Goal: Obtain resource: Download file/media

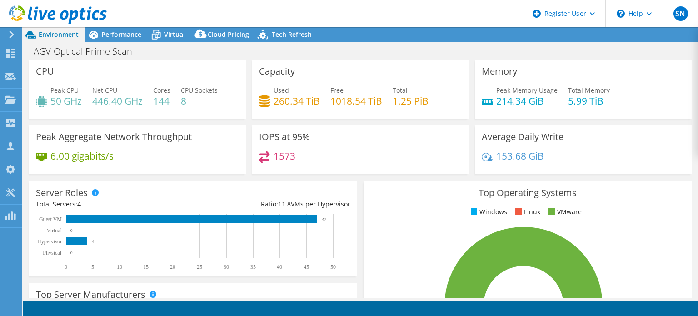
select select "USD"
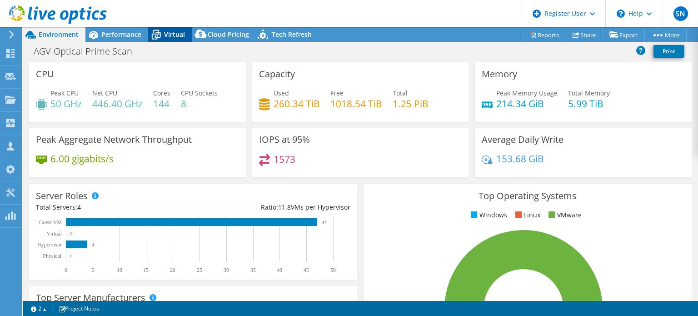
click at [174, 35] on span "Virtual" at bounding box center [174, 34] width 21 height 9
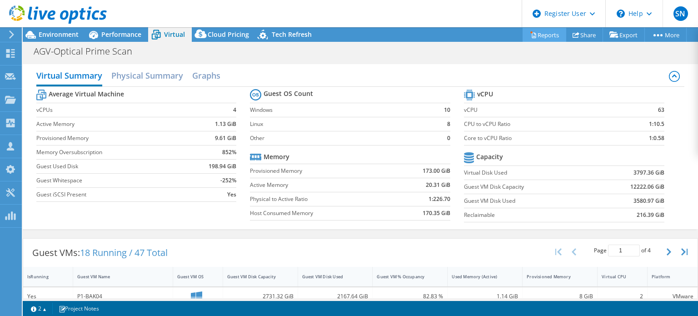
click at [538, 34] on link "Reports" at bounding box center [544, 35] width 44 height 14
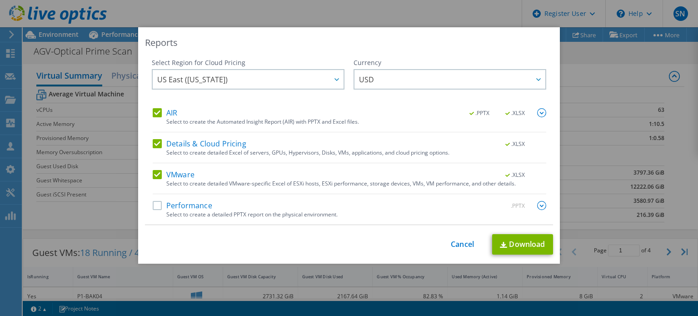
click at [154, 141] on label "Details & Cloud Pricing" at bounding box center [200, 143] width 94 height 9
click at [0, 0] on input "Details & Cloud Pricing" at bounding box center [0, 0] width 0 height 0
click at [156, 114] on label "AIR" at bounding box center [165, 112] width 25 height 9
click at [0, 0] on input "AIR" at bounding box center [0, 0] width 0 height 0
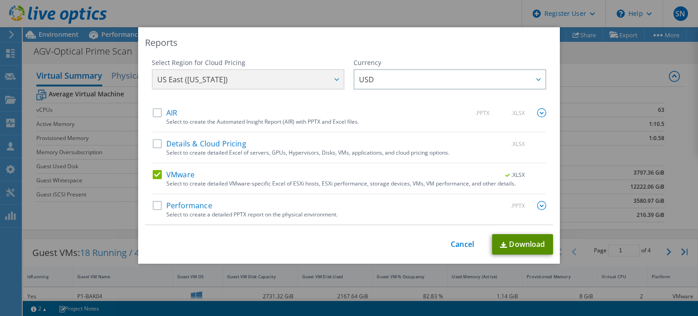
click at [512, 243] on link "Download" at bounding box center [522, 244] width 61 height 20
click at [465, 241] on link "Cancel" at bounding box center [462, 244] width 23 height 9
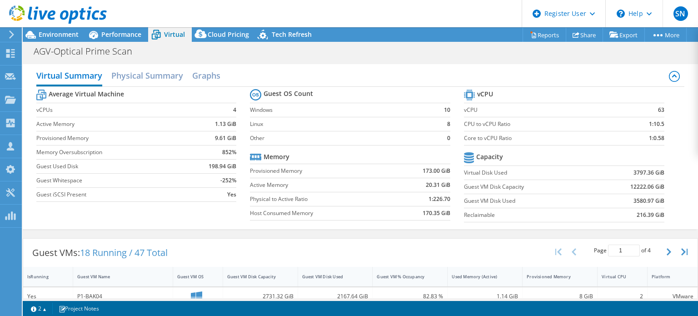
click at [587, 165] on td "Virtual Disk Used" at bounding box center [529, 172] width 131 height 14
